Goal: Information Seeking & Learning: Learn about a topic

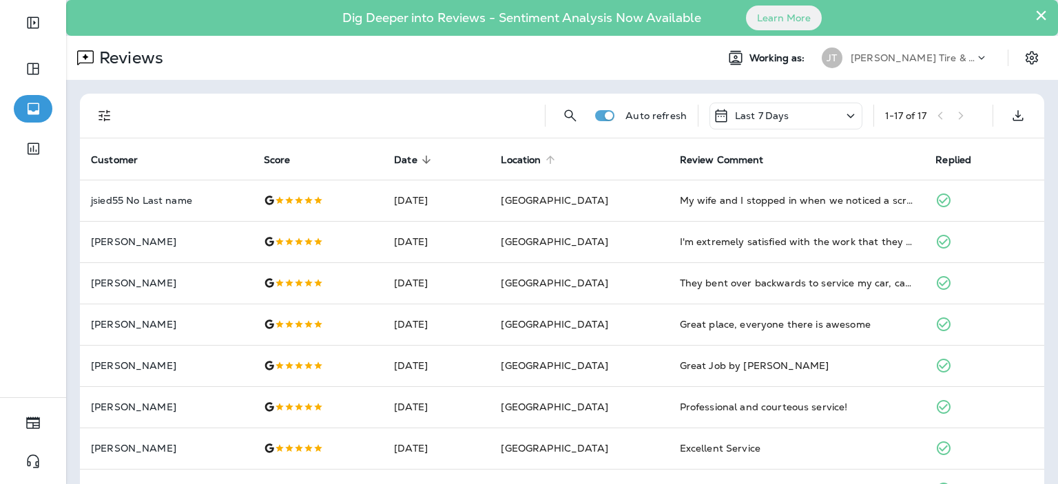
click at [541, 159] on span "Location" at bounding box center [521, 160] width 40 height 12
click at [405, 163] on span "Date" at bounding box center [405, 160] width 23 height 12
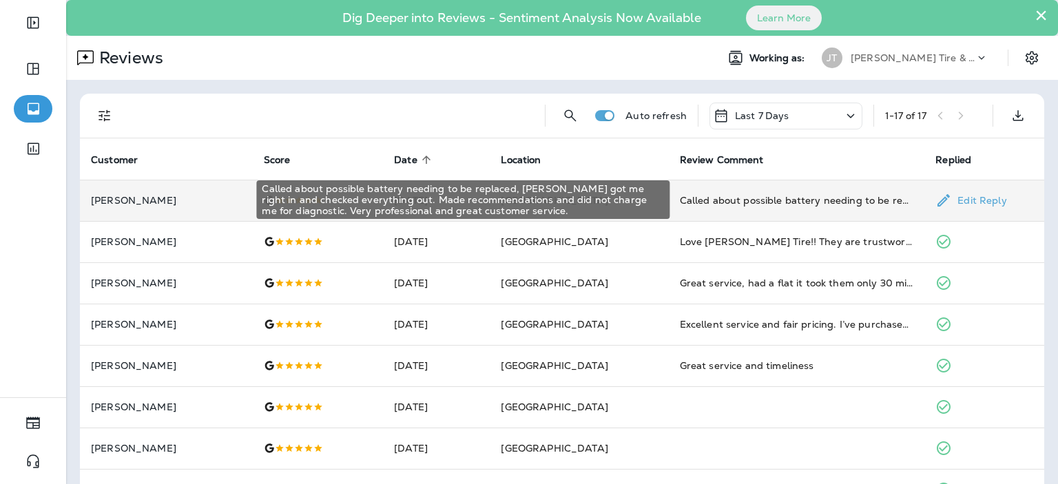
click at [663, 196] on div "Called about possible battery needing to be replaced, [PERSON_NAME] got me righ…" at bounding box center [462, 200] width 413 height 39
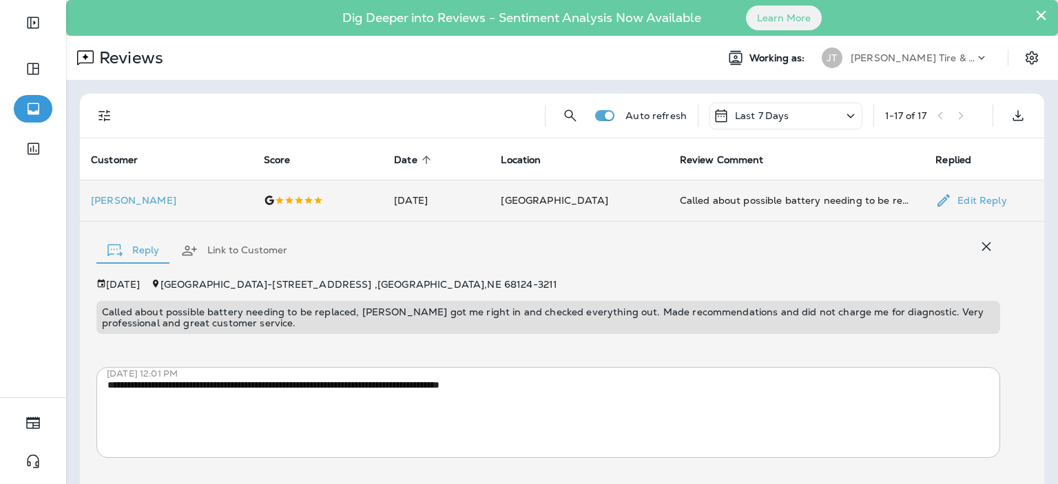
click at [649, 203] on td "[GEOGRAPHIC_DATA]" at bounding box center [579, 200] width 178 height 41
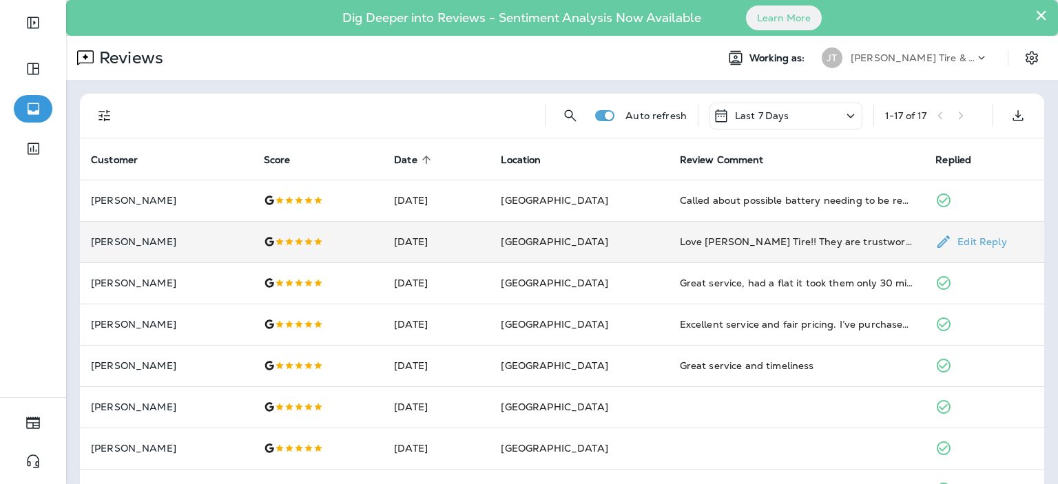
click at [490, 248] on td "[DATE]" at bounding box center [436, 241] width 107 height 41
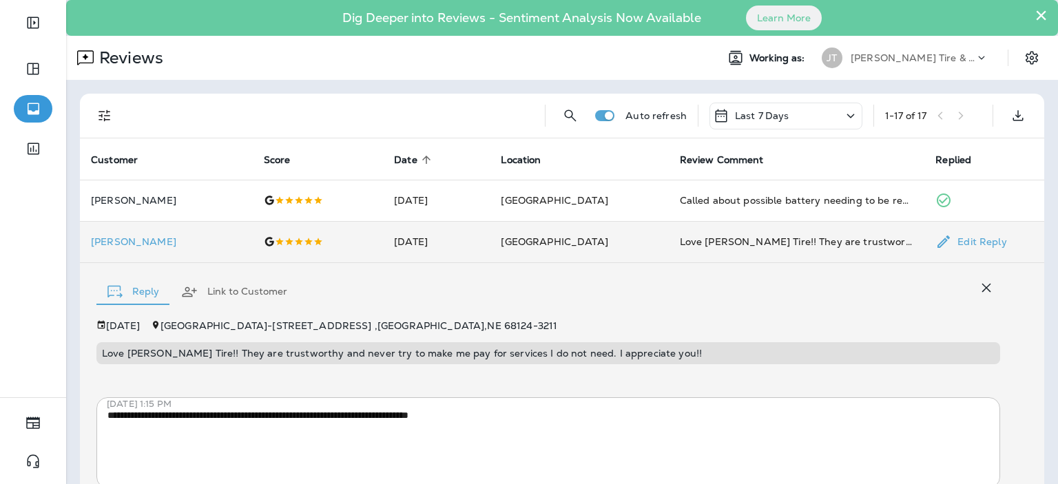
click at [490, 248] on td "[DATE]" at bounding box center [436, 241] width 107 height 41
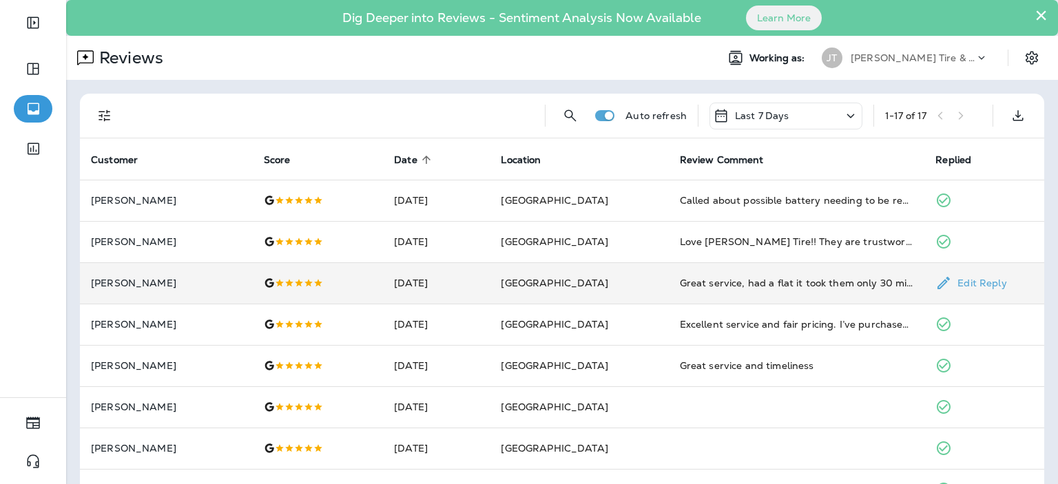
click at [490, 286] on td "[DATE]" at bounding box center [436, 283] width 107 height 41
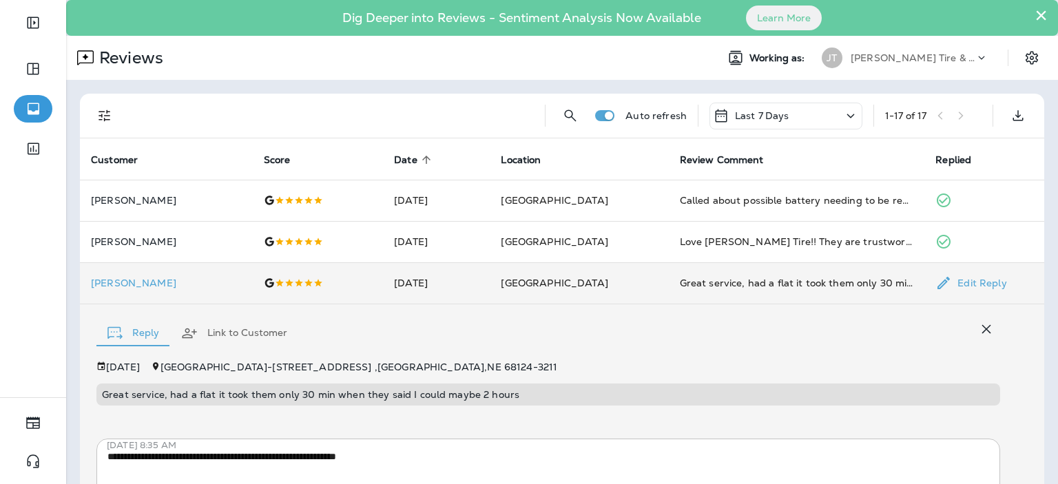
click at [490, 286] on td "[DATE]" at bounding box center [436, 283] width 107 height 41
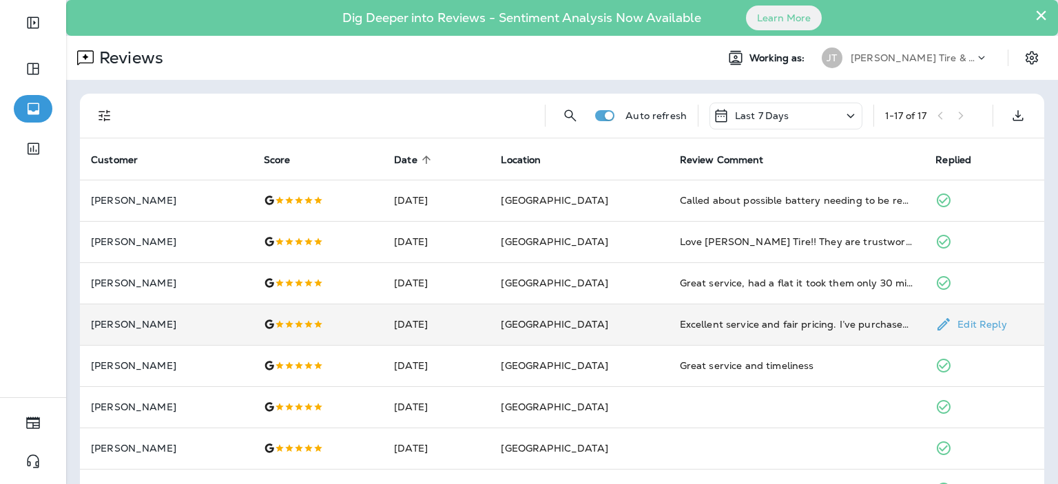
click at [490, 327] on td "[DATE]" at bounding box center [436, 324] width 107 height 41
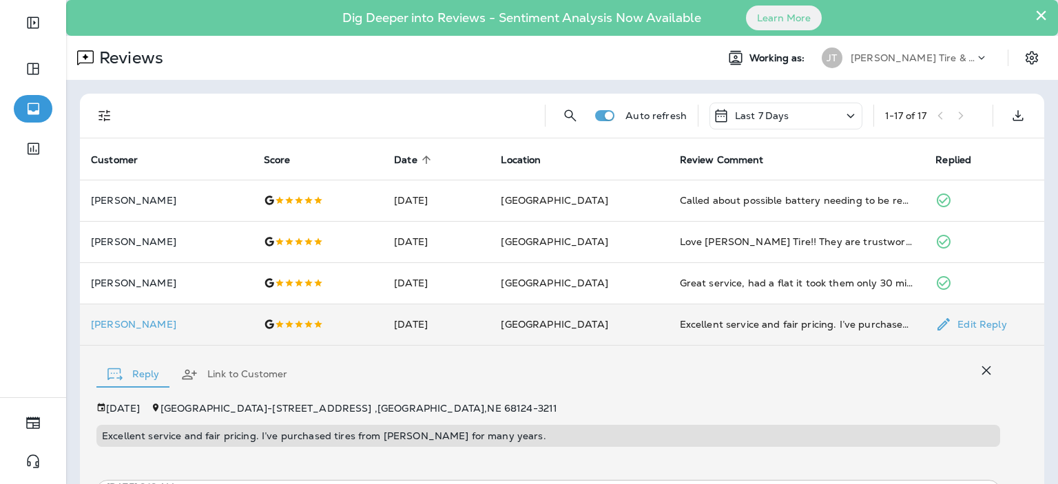
click at [490, 327] on td "[DATE]" at bounding box center [436, 324] width 107 height 41
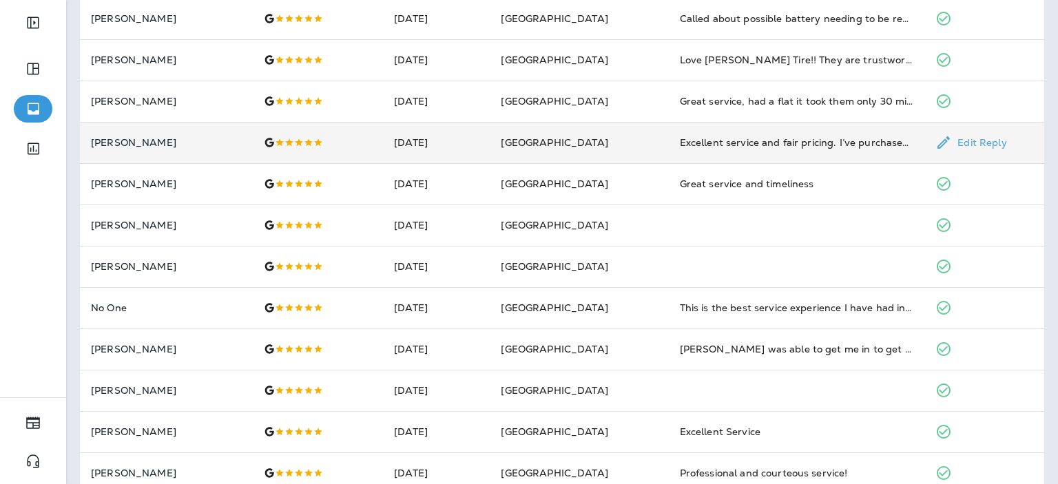
scroll to position [218, 0]
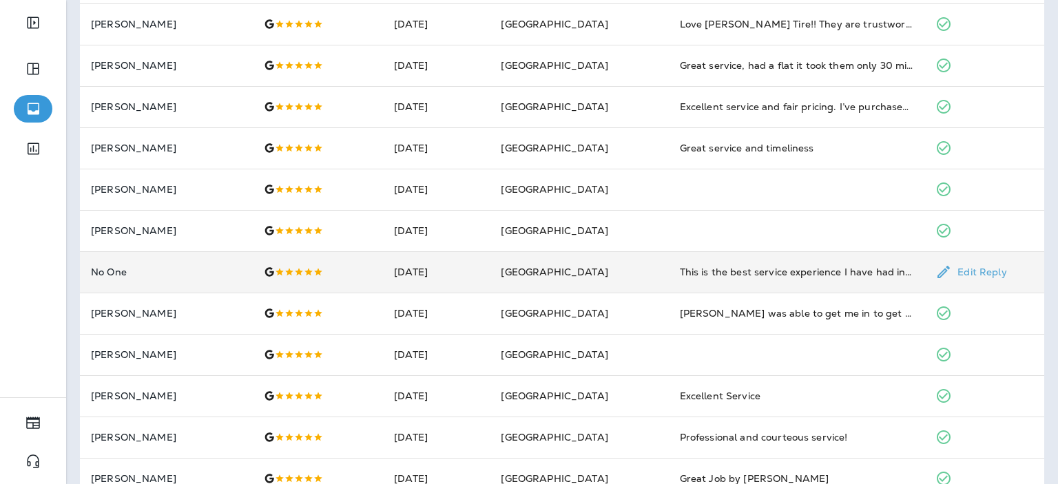
click at [484, 278] on td "[DATE]" at bounding box center [436, 272] width 107 height 41
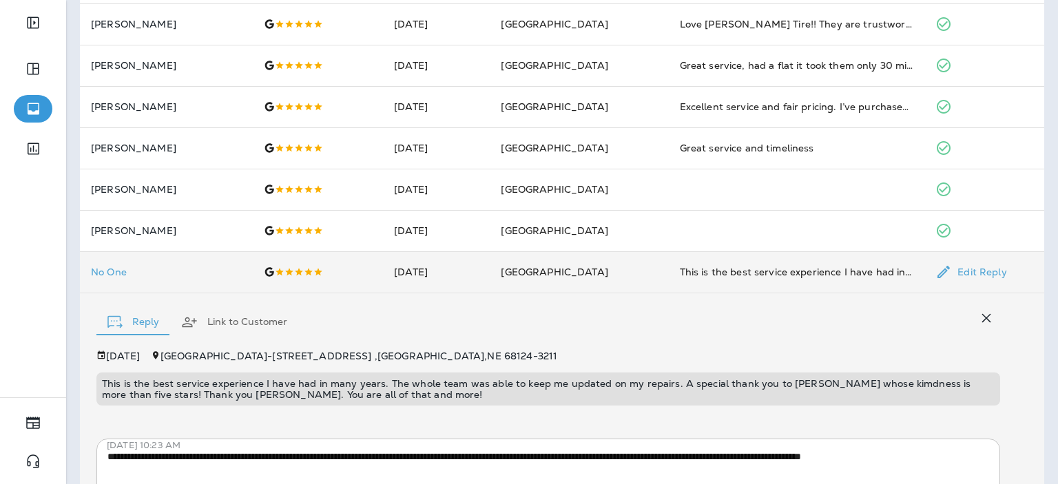
scroll to position [218, 0]
click at [484, 278] on td "[DATE]" at bounding box center [436, 271] width 107 height 41
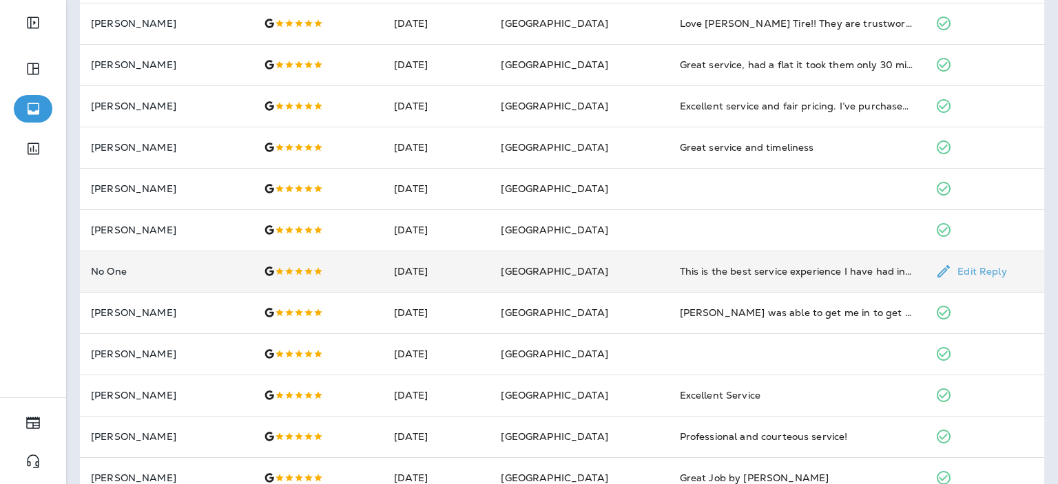
scroll to position [218, 0]
